Goal: Task Accomplishment & Management: Use online tool/utility

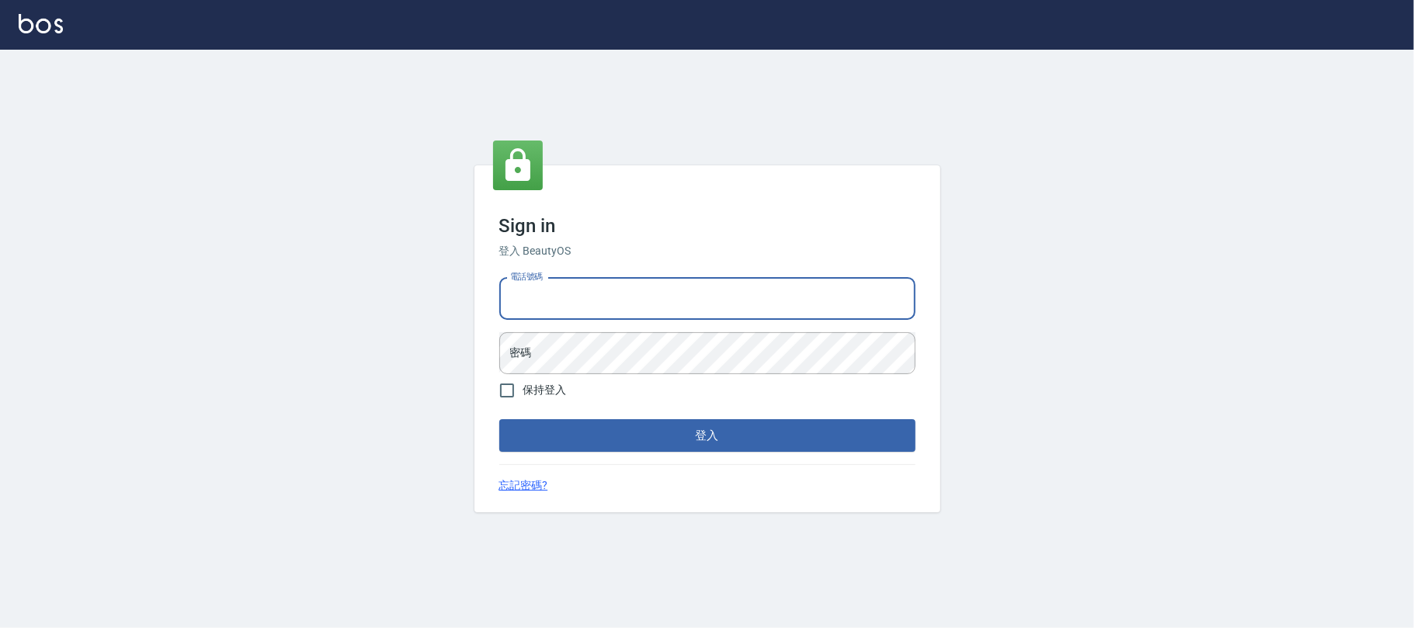
click at [823, 301] on input "電話號碼" at bounding box center [707, 299] width 416 height 42
type input "0225420586"
click at [902, 325] on div "電話號碼 [PHONE_NUMBER] 電話號碼 密碼 密碼" at bounding box center [707, 326] width 429 height 109
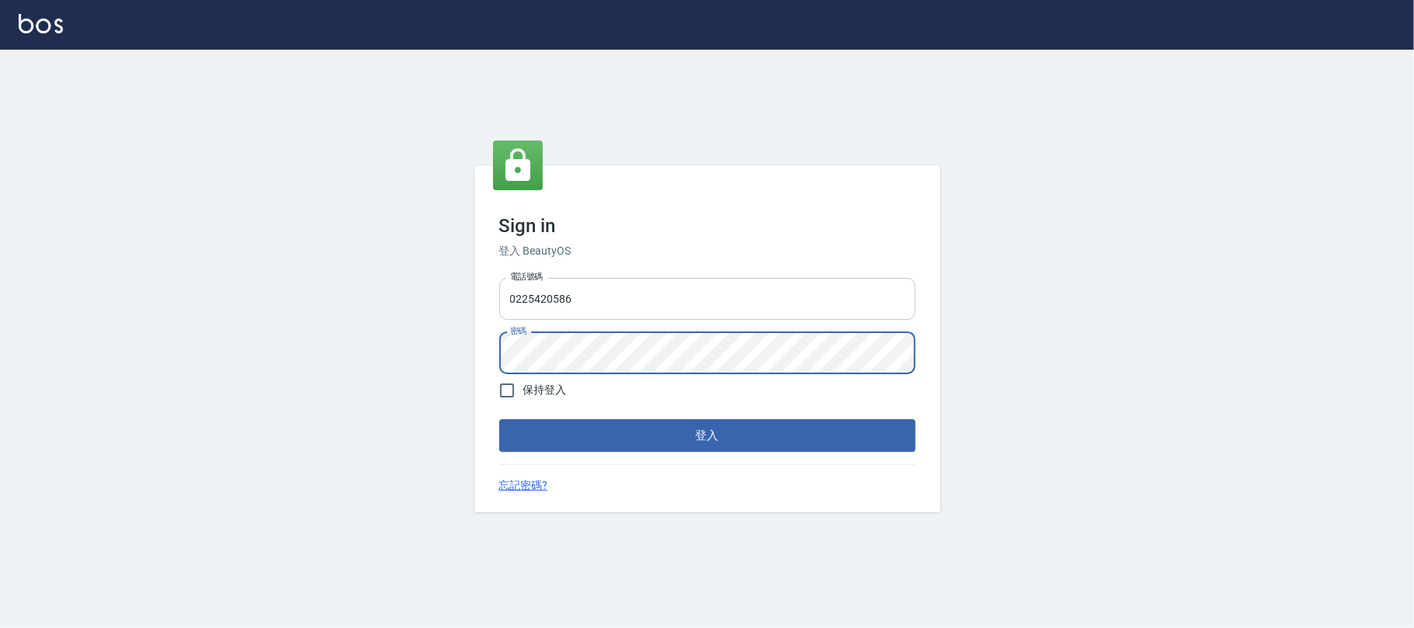
click at [499, 419] on button "登入" at bounding box center [707, 435] width 416 height 33
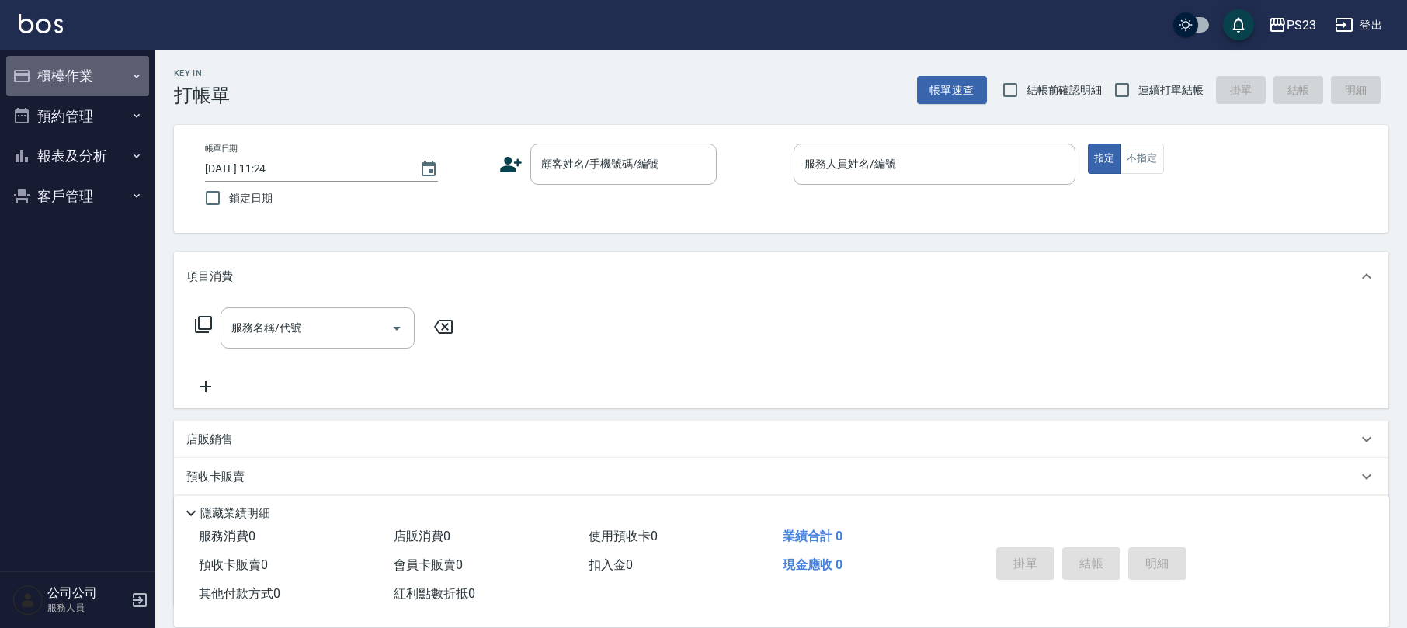
click at [141, 64] on button "櫃檯作業" at bounding box center [77, 76] width 143 height 40
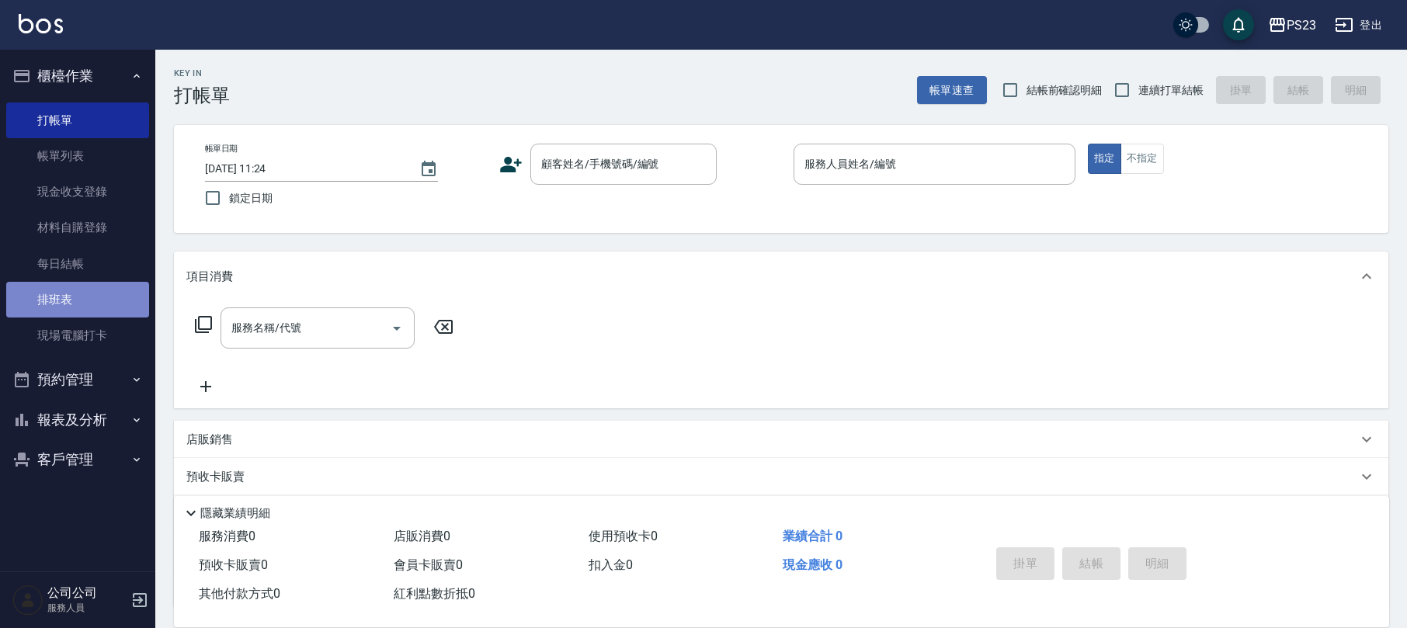
click at [16, 309] on link "排班表" at bounding box center [77, 300] width 143 height 36
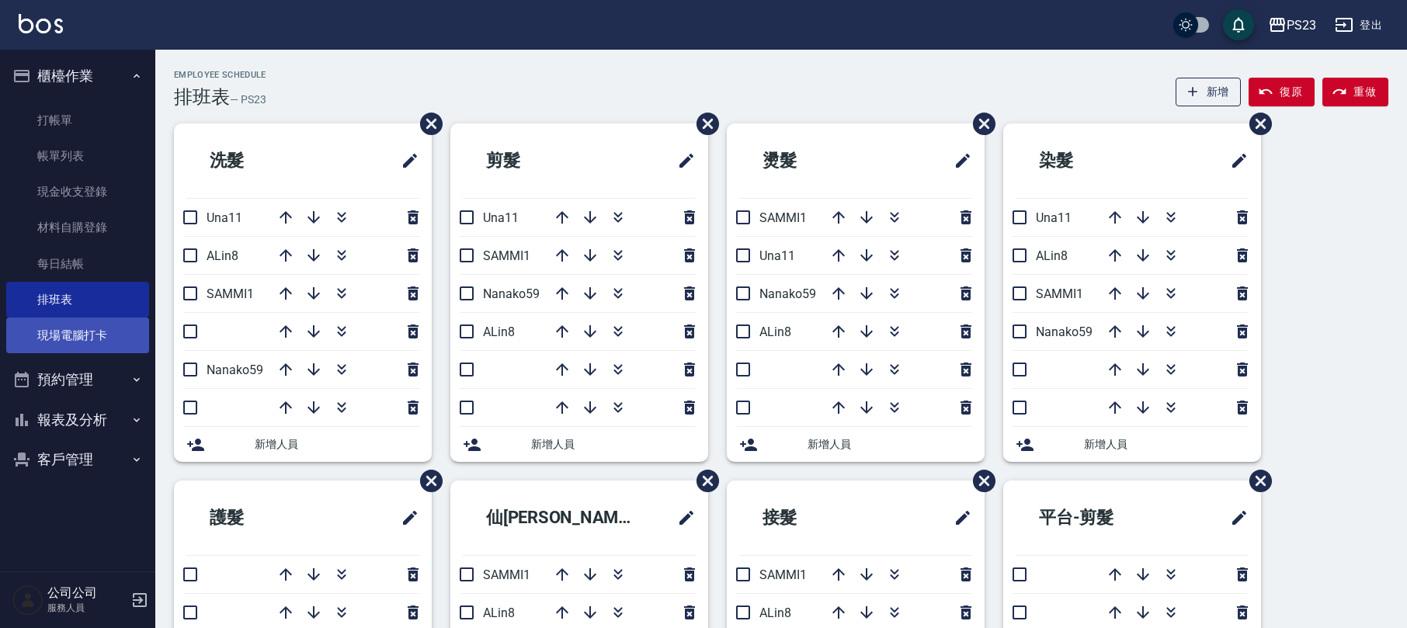
click at [106, 337] on link "現場電腦打卡" at bounding box center [77, 336] width 143 height 36
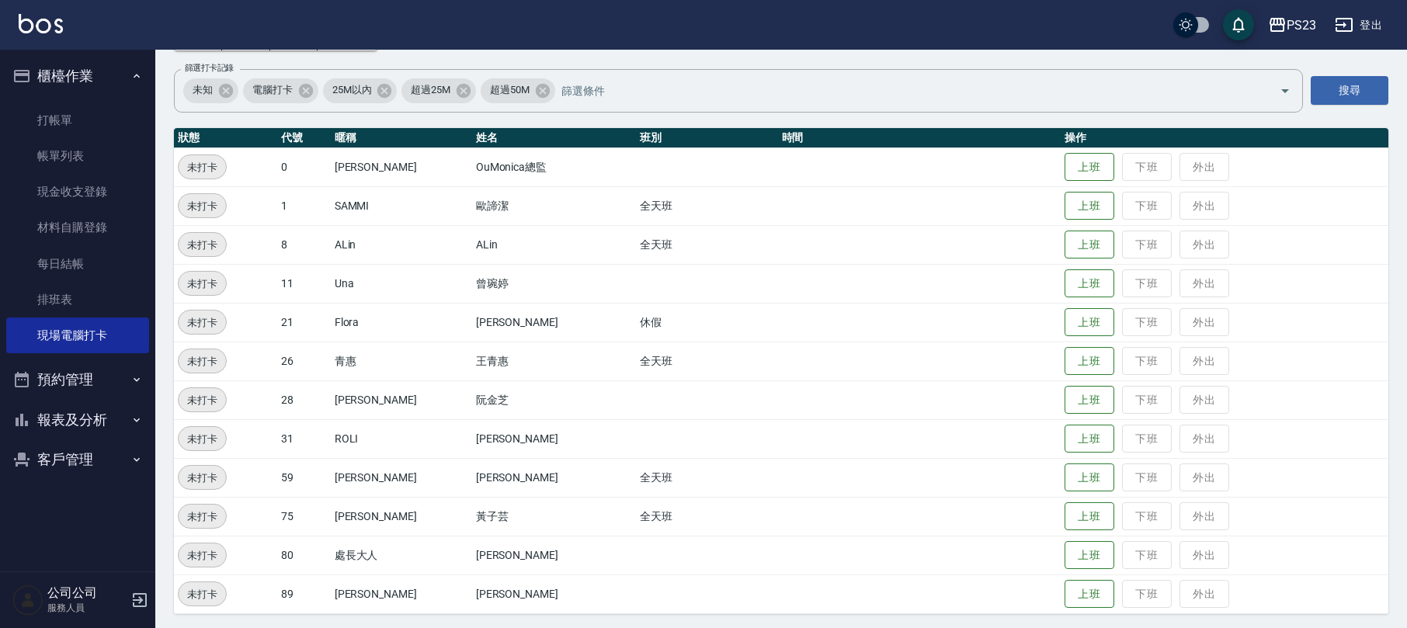
scroll to position [107, 0]
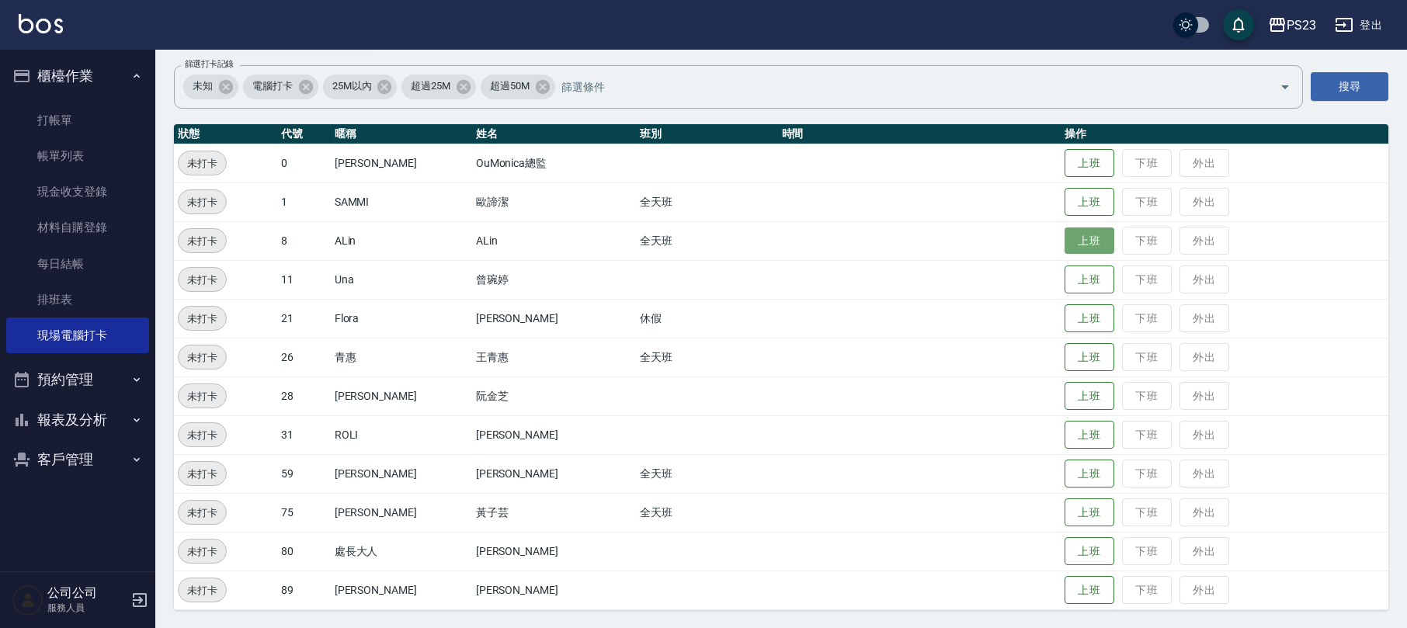
click at [1065, 245] on button "上班" at bounding box center [1090, 241] width 50 height 27
click at [1065, 355] on button "上班" at bounding box center [1090, 357] width 50 height 27
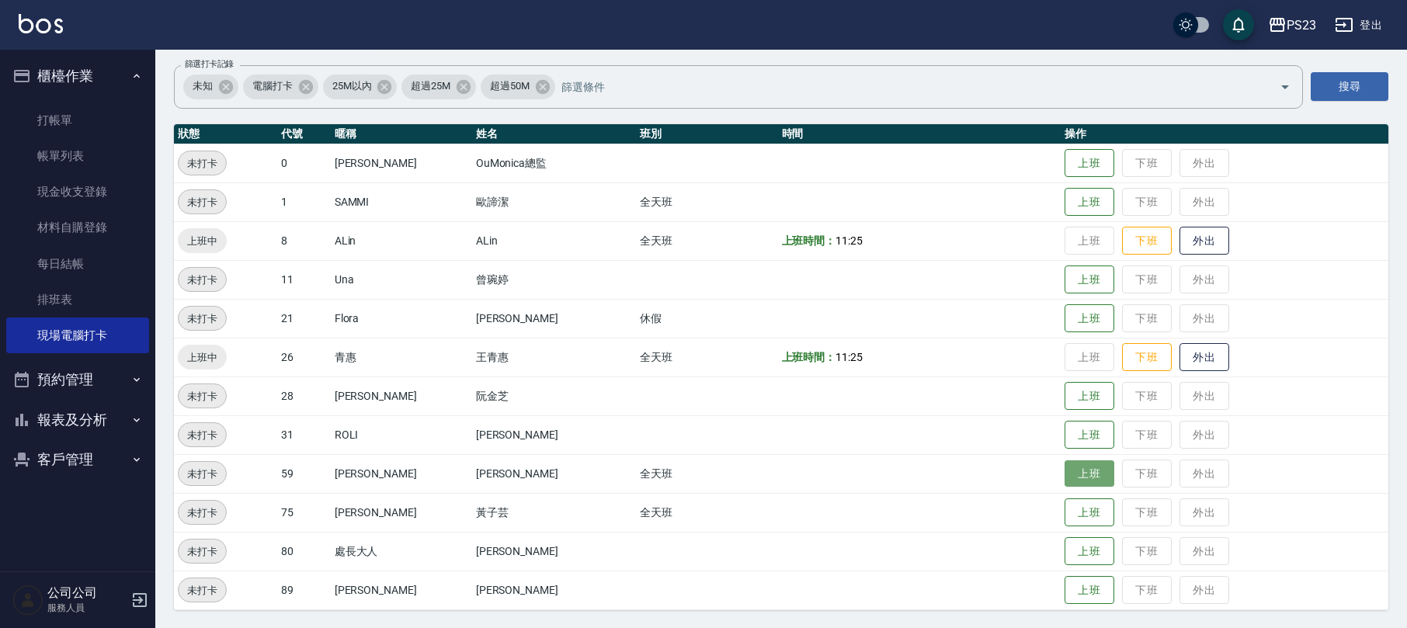
click at [1070, 480] on button "上班" at bounding box center [1090, 474] width 50 height 27
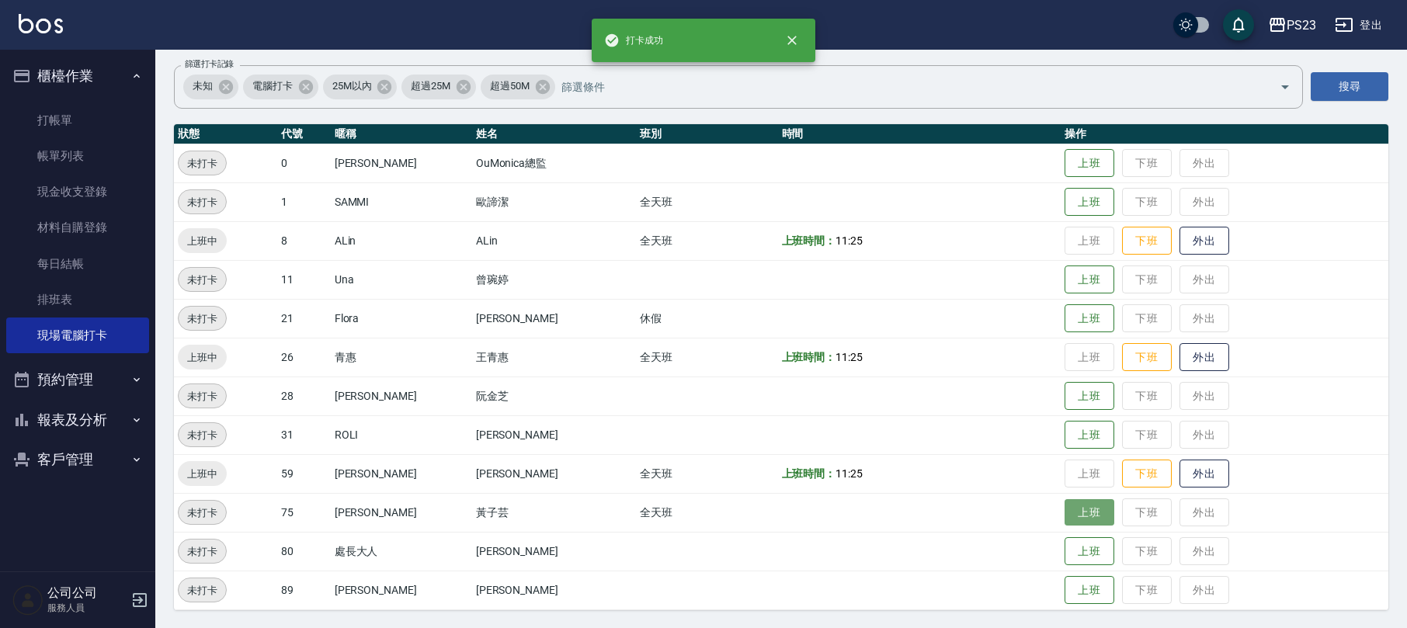
click at [1065, 509] on button "上班" at bounding box center [1090, 512] width 50 height 27
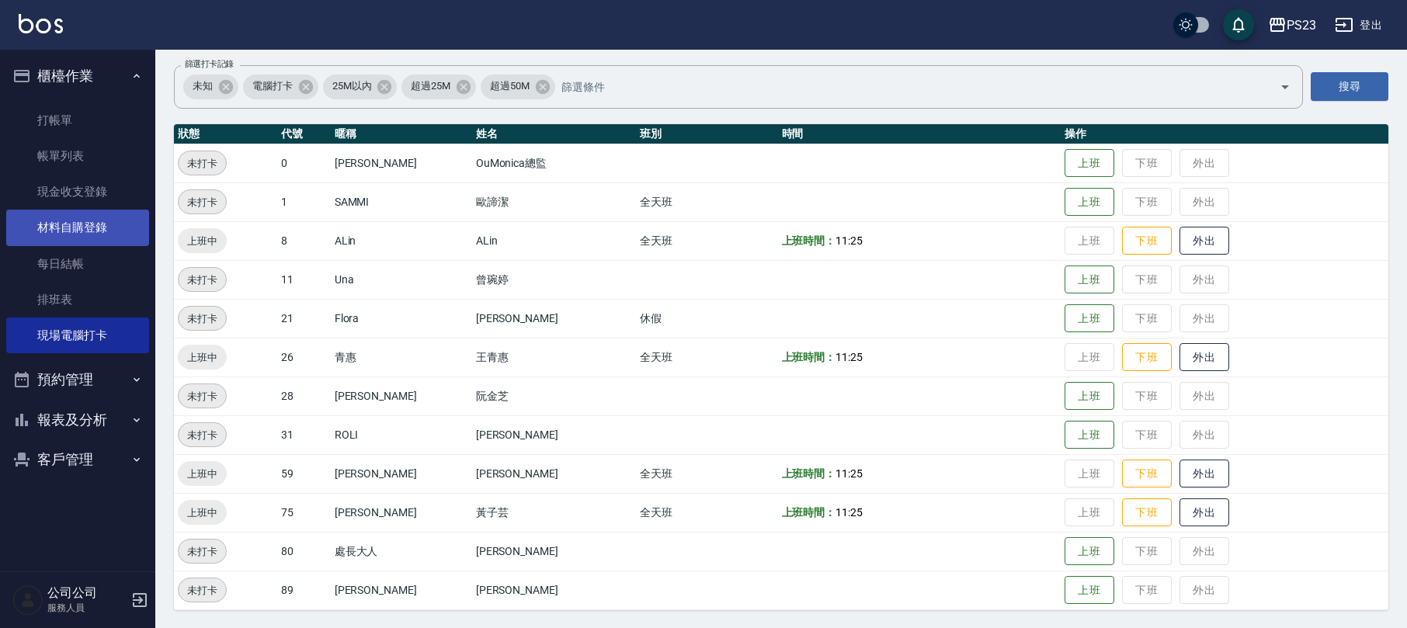
scroll to position [0, 0]
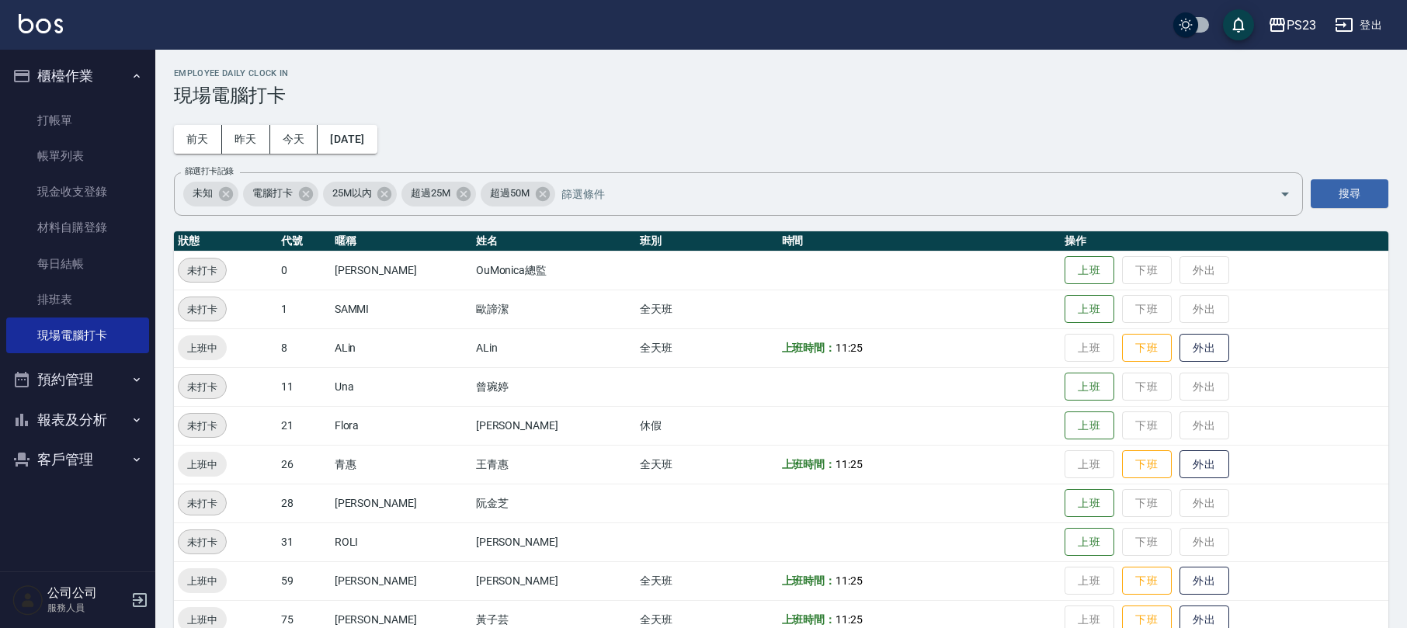
click at [92, 413] on button "報表及分析" at bounding box center [77, 420] width 143 height 40
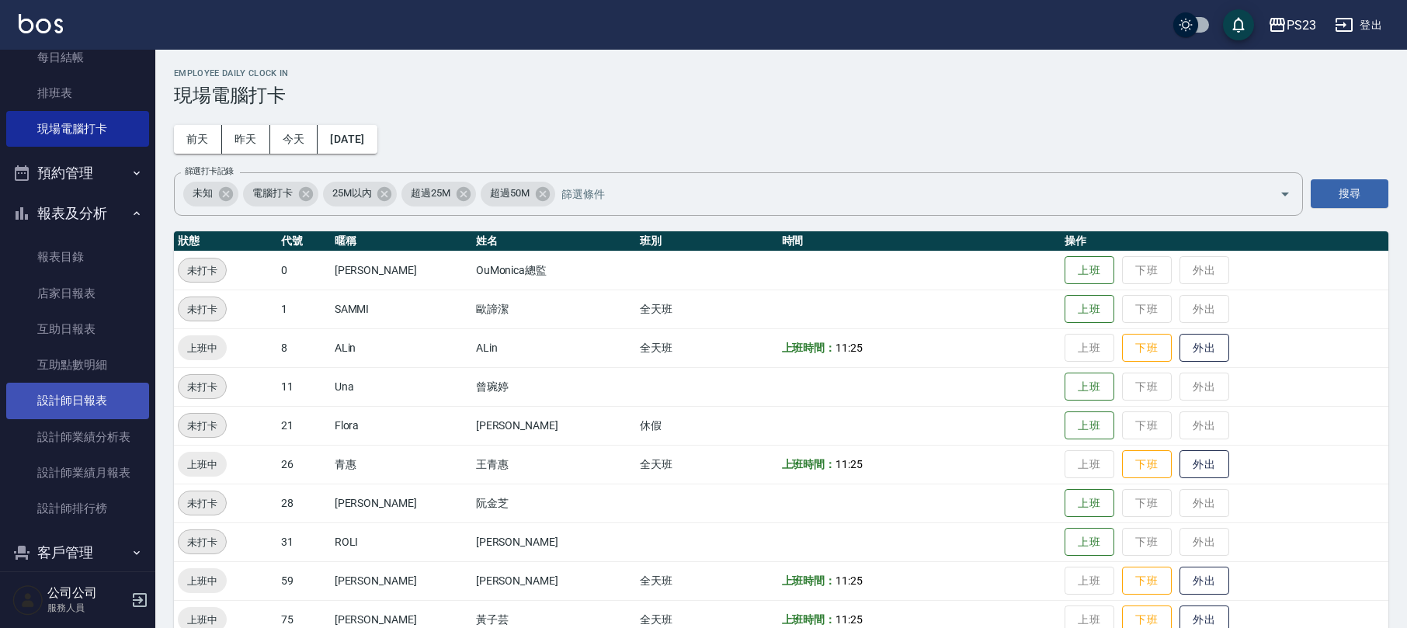
click at [113, 399] on link "設計師日報表" at bounding box center [77, 401] width 143 height 36
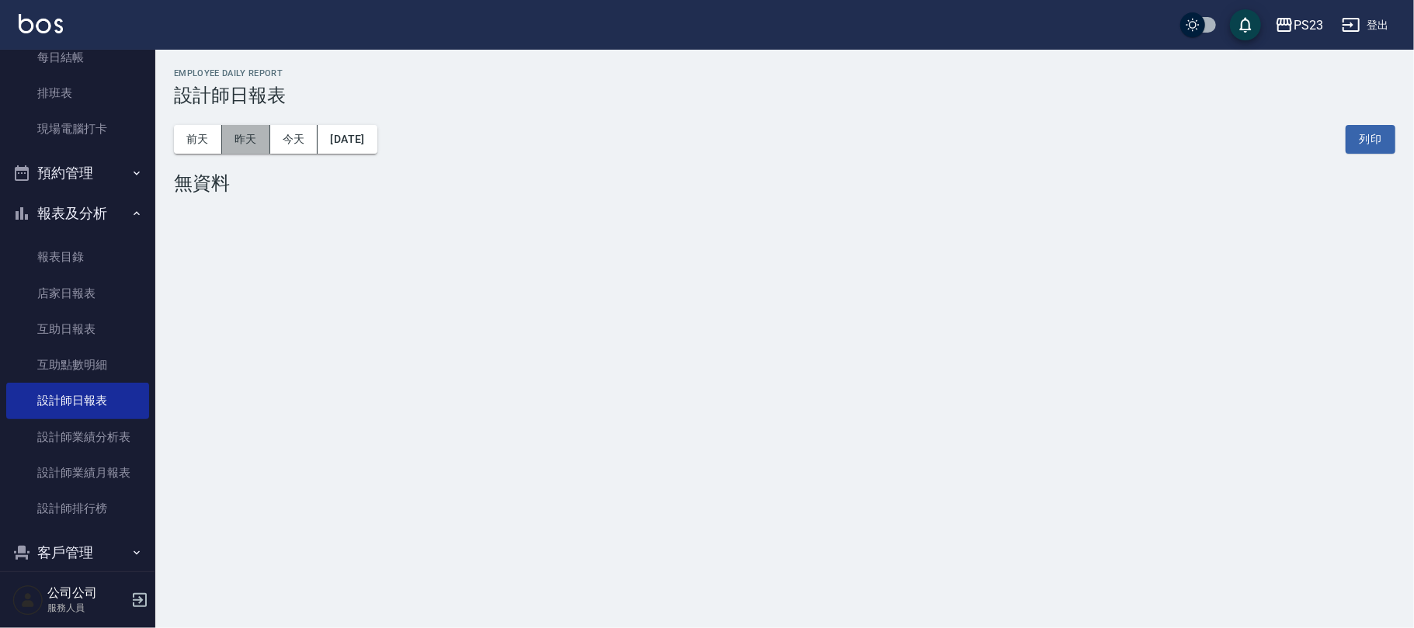
click at [261, 138] on button "昨天" at bounding box center [246, 139] width 48 height 29
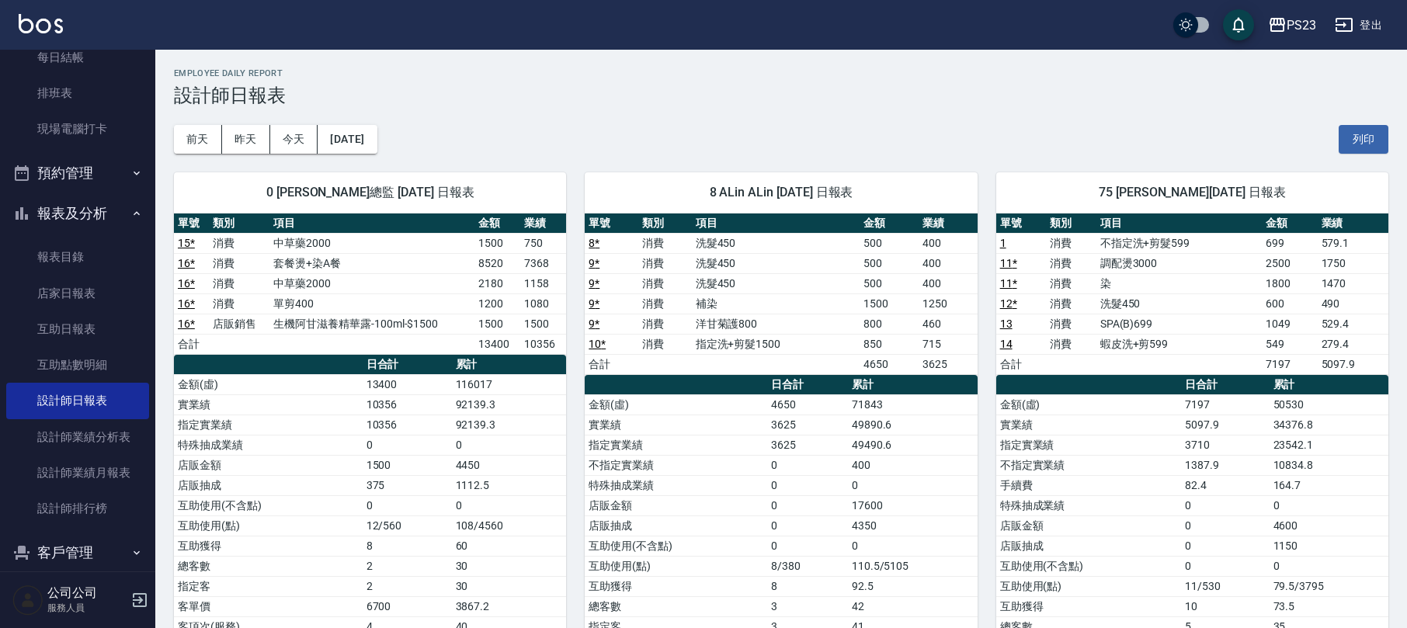
click at [1208, 289] on td "染" at bounding box center [1180, 283] width 166 height 20
click at [1213, 272] on td "調配燙3000" at bounding box center [1180, 263] width 166 height 20
click at [140, 210] on button "報表及分析" at bounding box center [77, 213] width 143 height 40
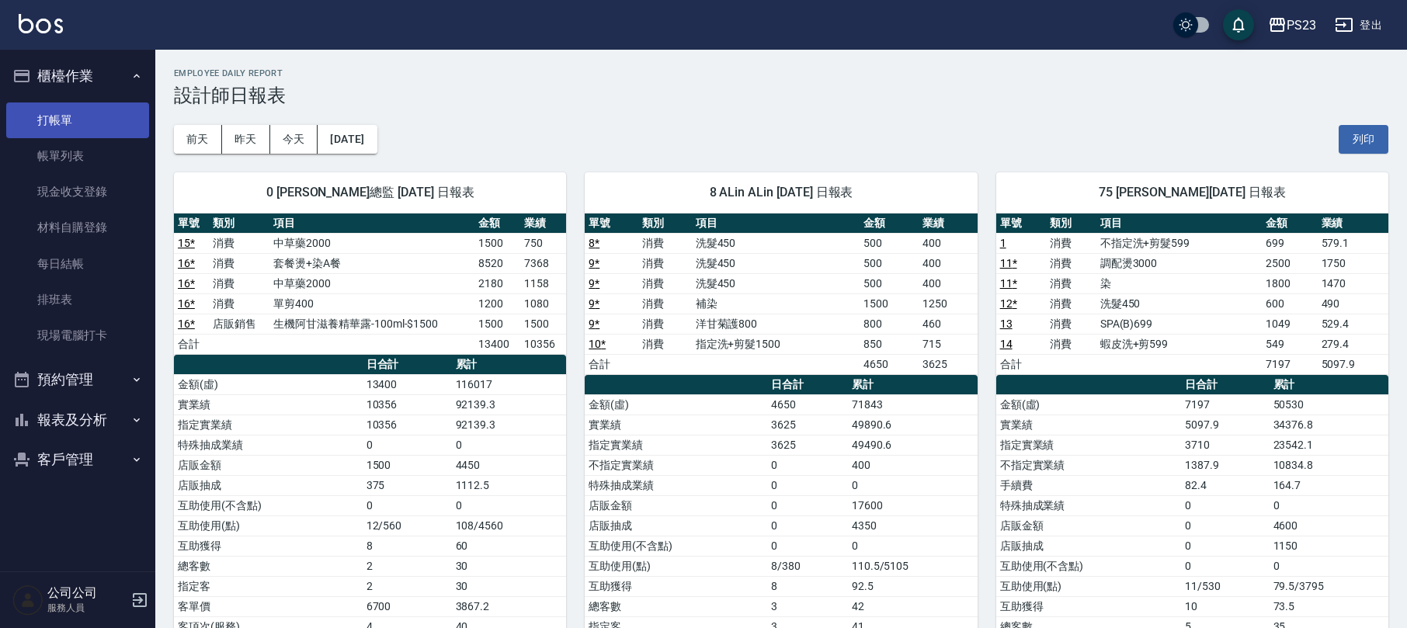
click at [82, 116] on link "打帳單" at bounding box center [77, 121] width 143 height 36
